Goal: Information Seeking & Learning: Learn about a topic

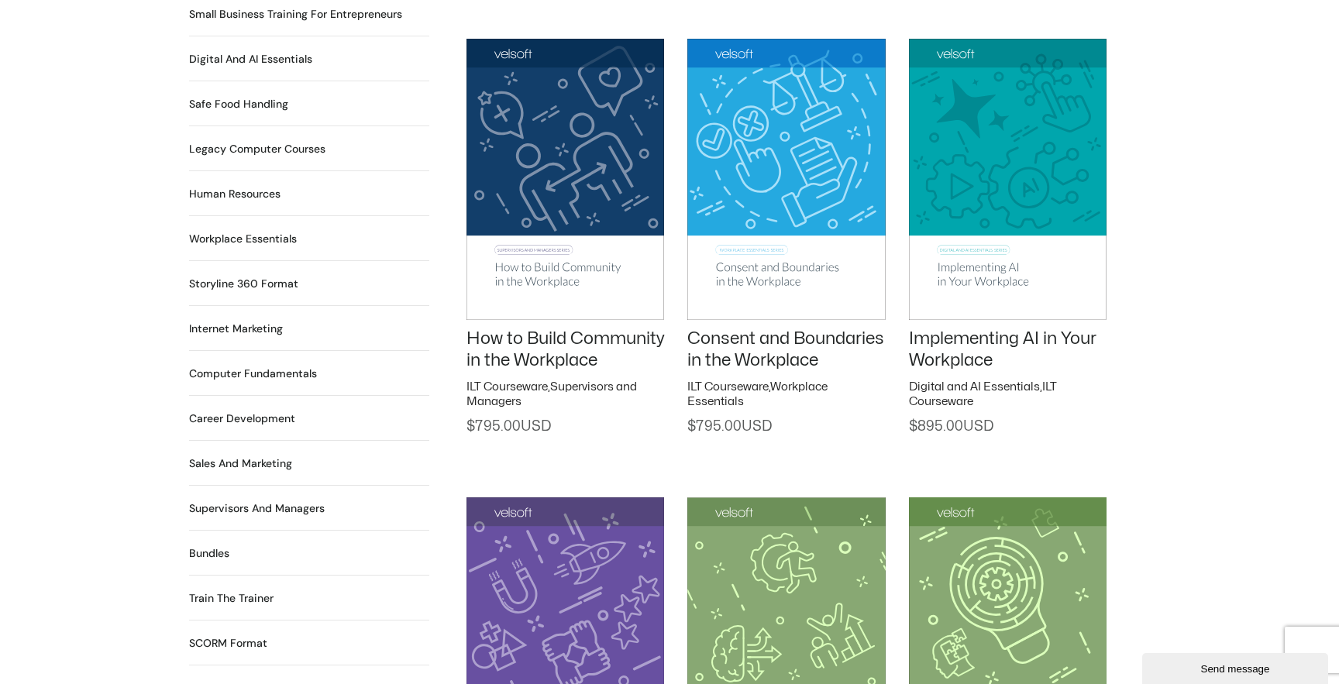
scroll to position [1138, 0]
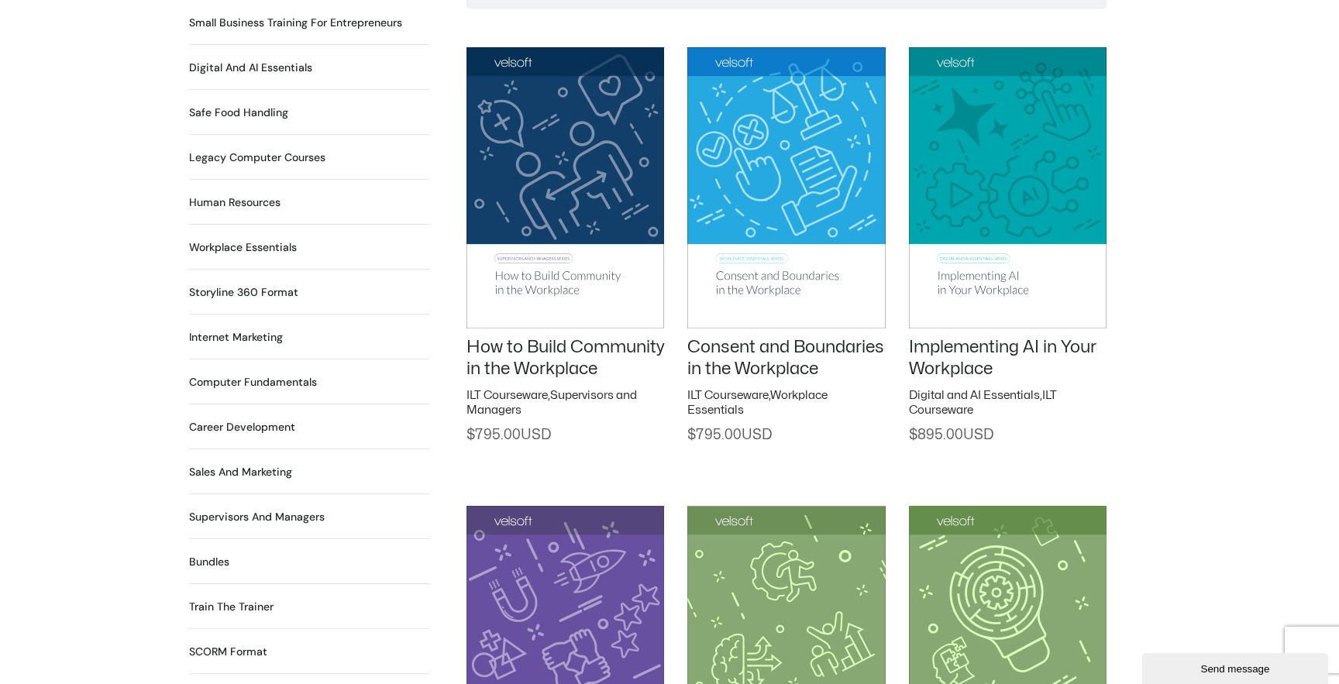
click at [785, 212] on img at bounding box center [786, 187] width 198 height 281
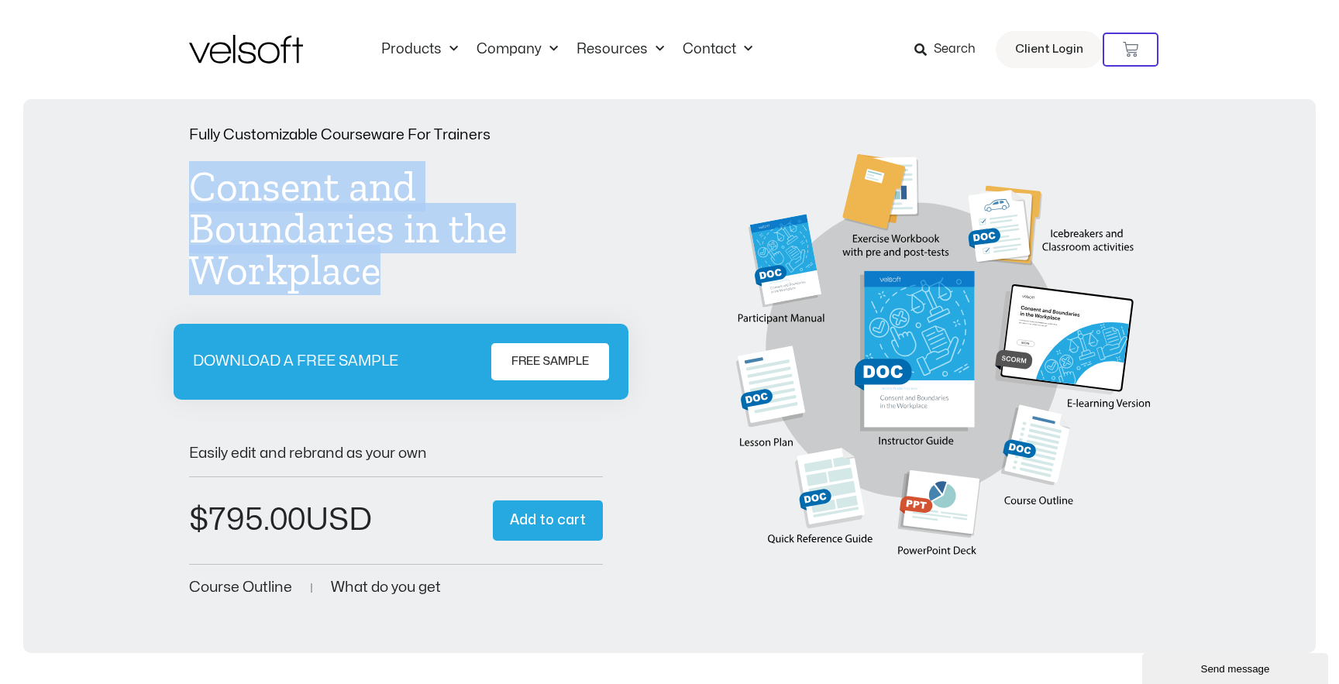
drag, startPoint x: 198, startPoint y: 191, endPoint x: 437, endPoint y: 299, distance: 262.2
click at [437, 299] on div "Fully Customizable Courseware For Trainers Consent and Boundaries in the Workpl…" at bounding box center [396, 364] width 414 height 472
copy h1 "Consent and Boundaries in the Workplace"
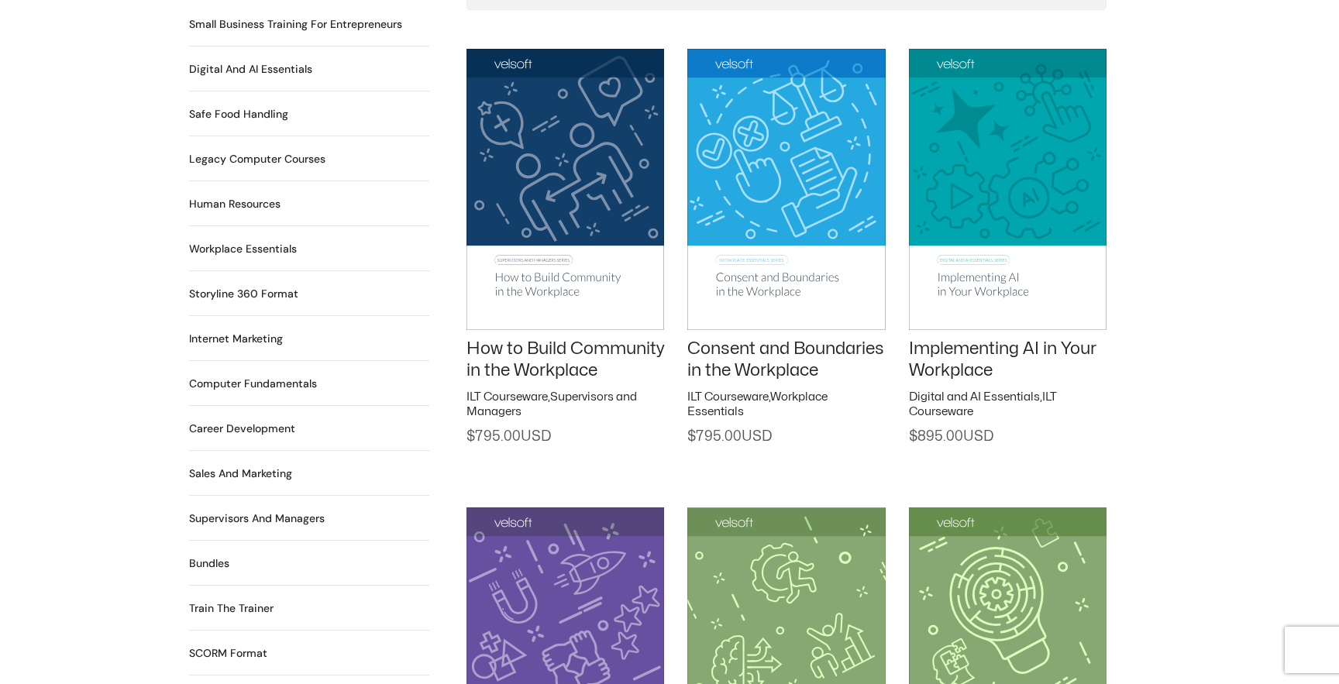
scroll to position [1138, 0]
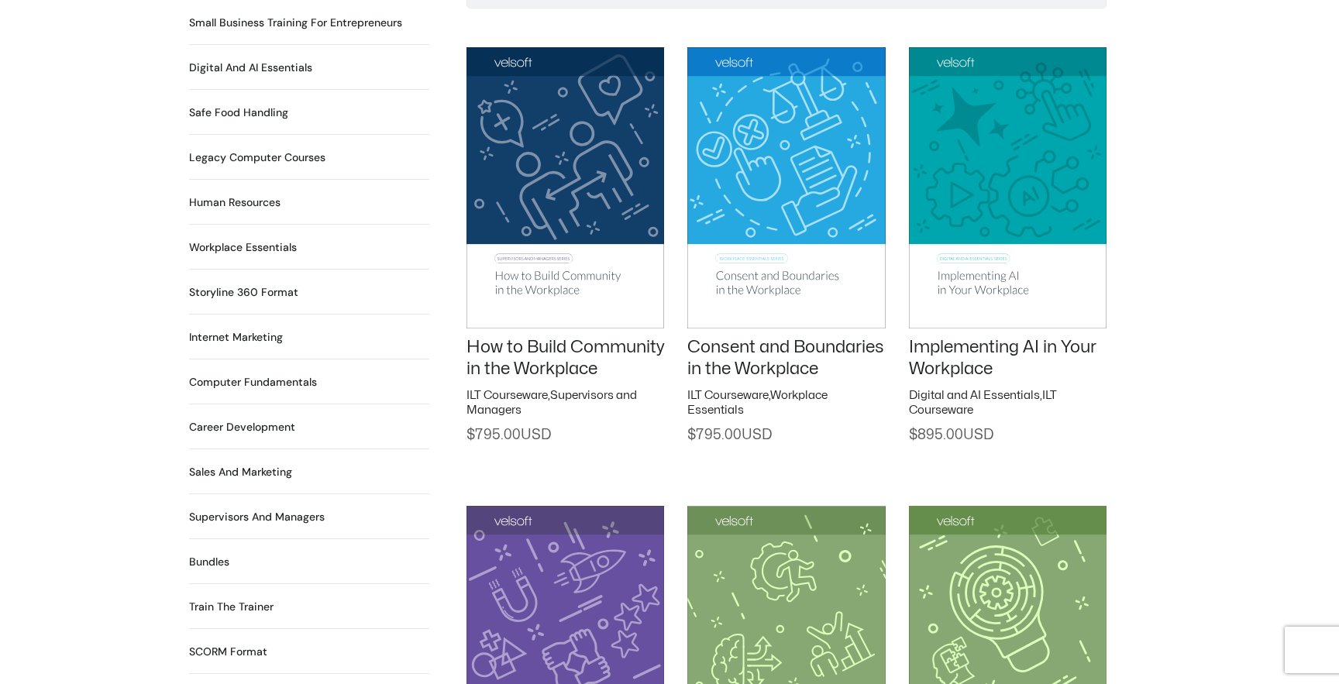
click at [581, 211] on img at bounding box center [565, 187] width 198 height 281
click at [584, 178] on img at bounding box center [565, 187] width 198 height 281
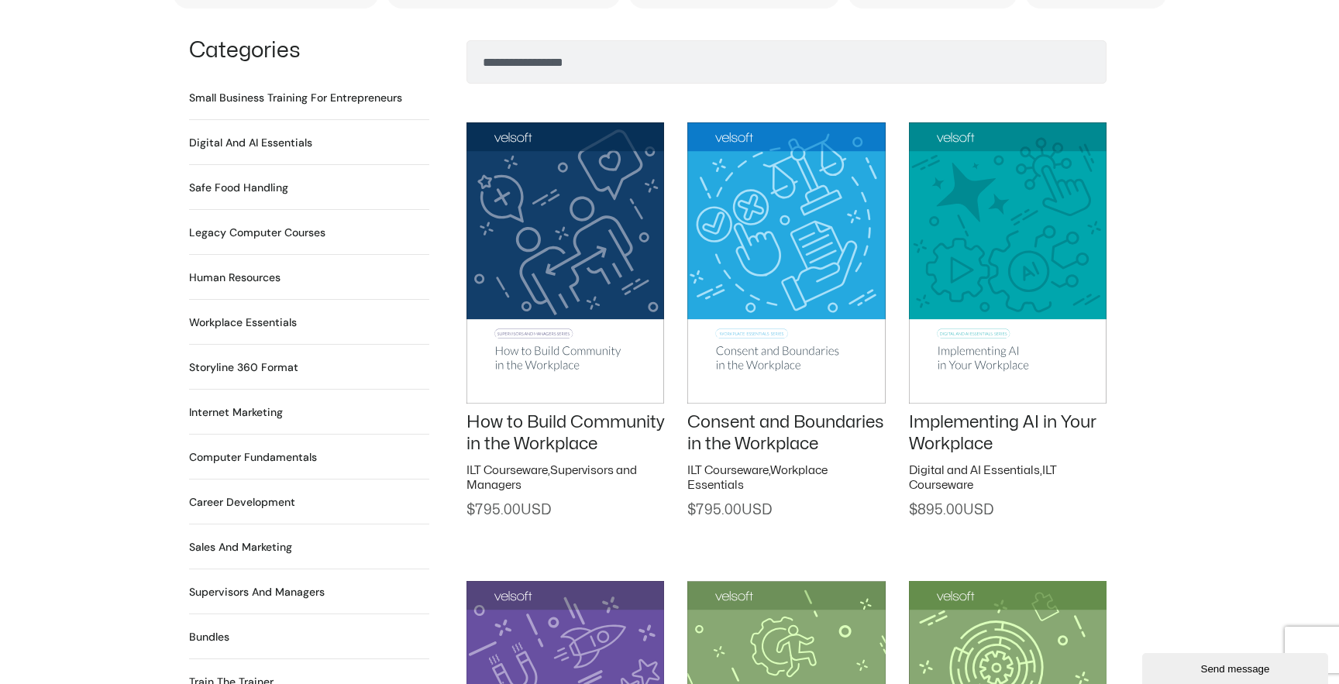
scroll to position [1062, 0]
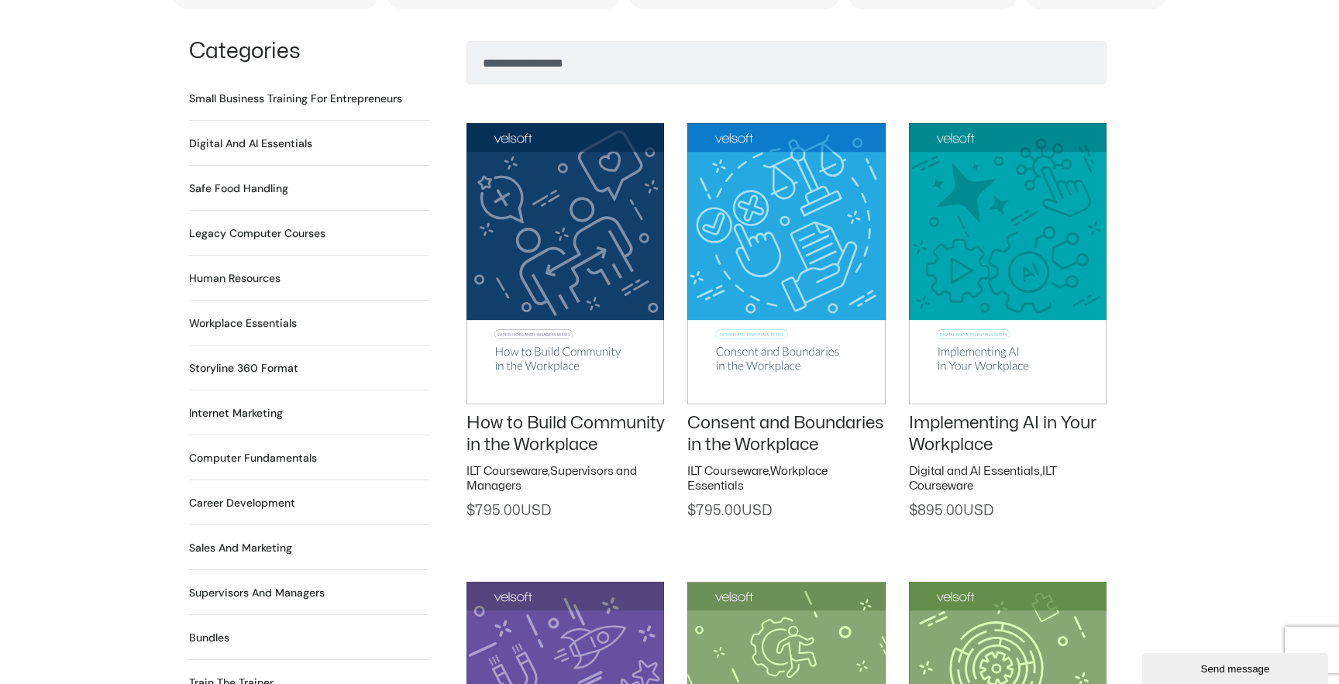
click at [744, 434] on link "Consent and Boundaries in the Workplace" at bounding box center [785, 435] width 197 height 40
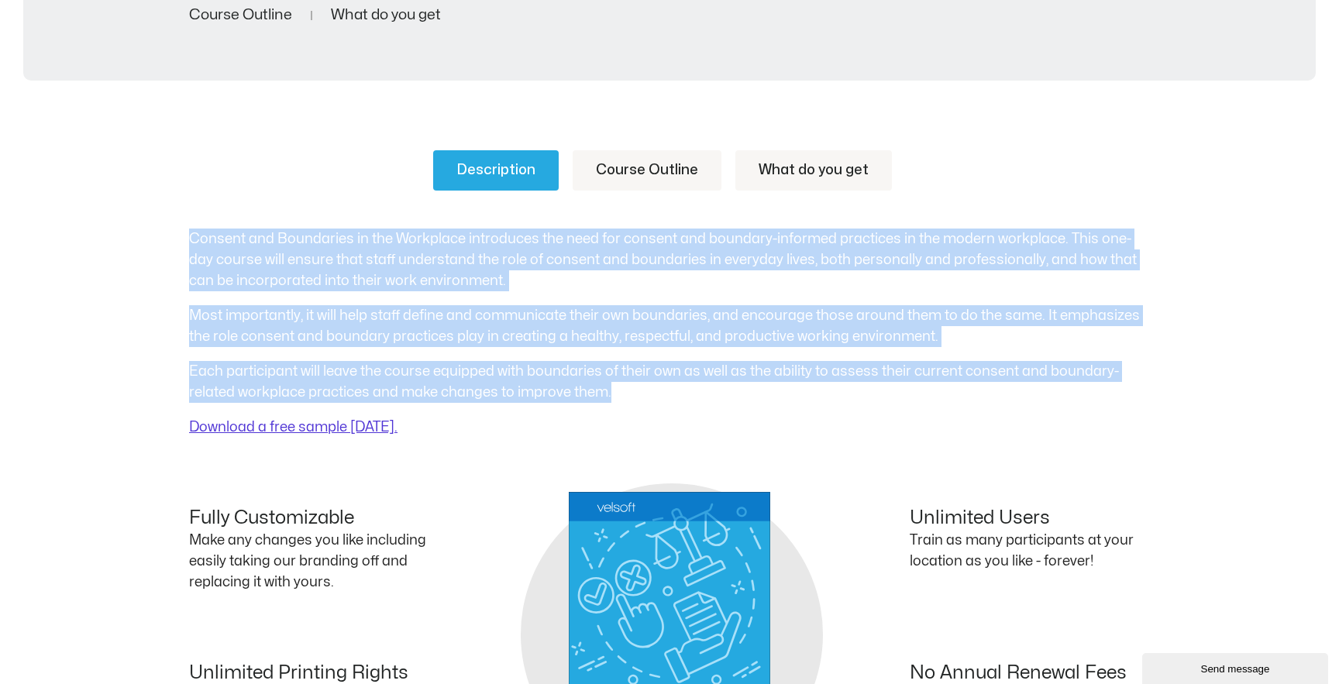
drag, startPoint x: 620, startPoint y: 391, endPoint x: 167, endPoint y: 235, distance: 478.6
click at [167, 235] on div "Description Course Outline What do you get Consent and Boundaries in the Workpl…" at bounding box center [669, 518] width 1339 height 828
copy div "Consent and Boundaries in the Workplace introduces the need for consent and bou…"
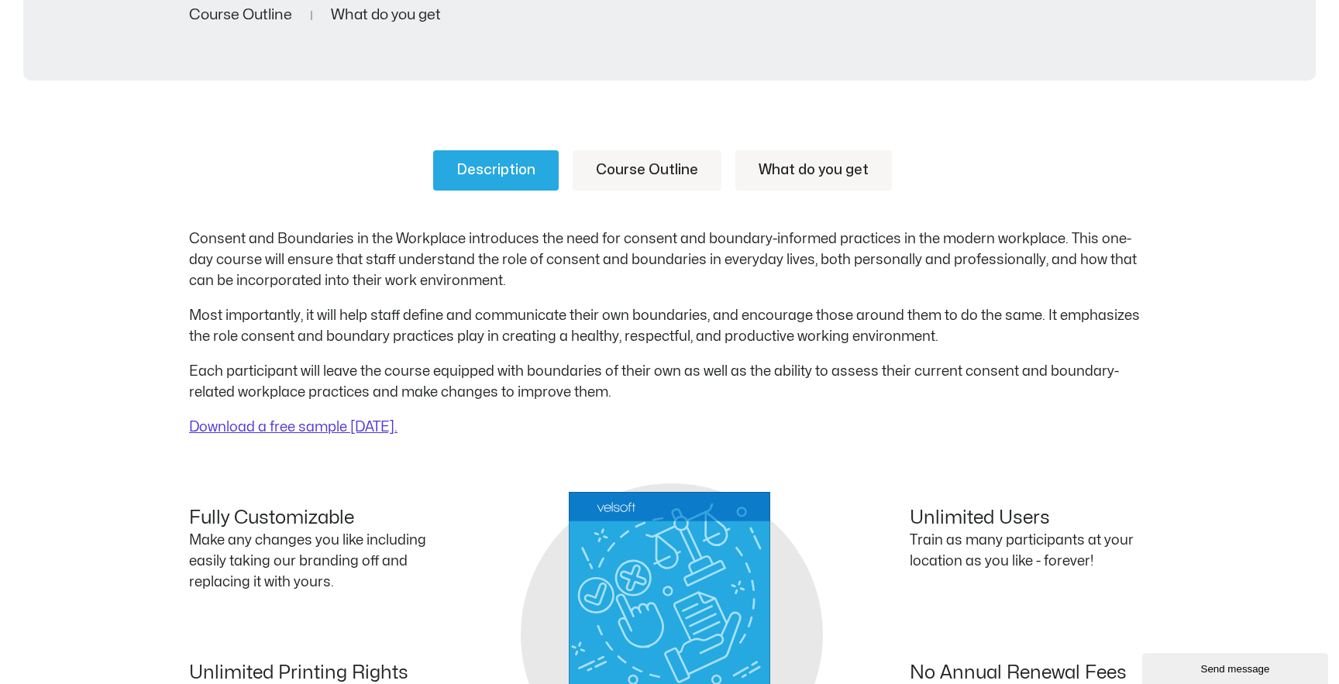
click at [995, 221] on div "Description Course Outline What do you get Consent and Boundaries in the Workpl…" at bounding box center [669, 293] width 961 height 287
